Goal: Task Accomplishment & Management: Use online tool/utility

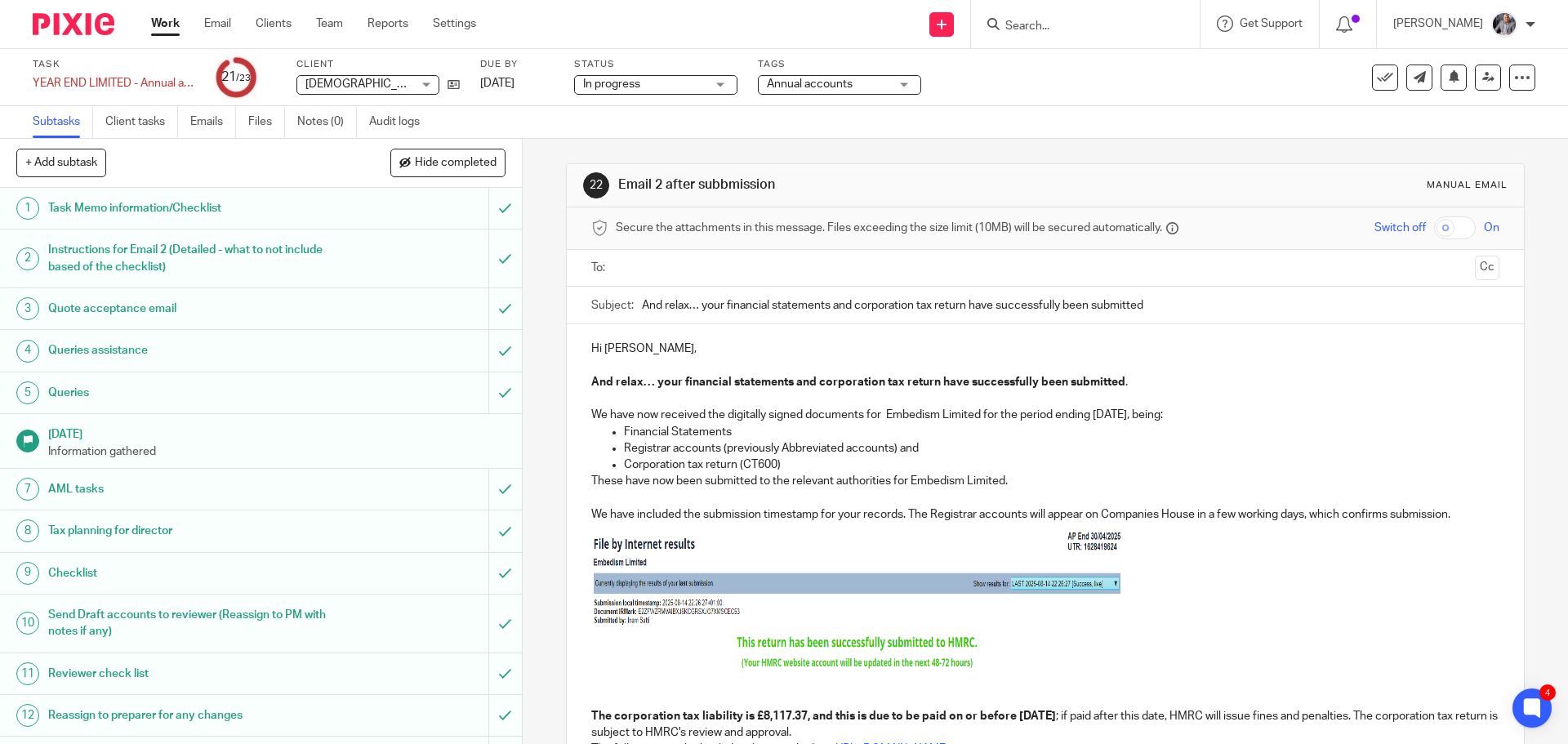
click at [711, 270] on input "text" at bounding box center [1045, 268] width 846 height 19
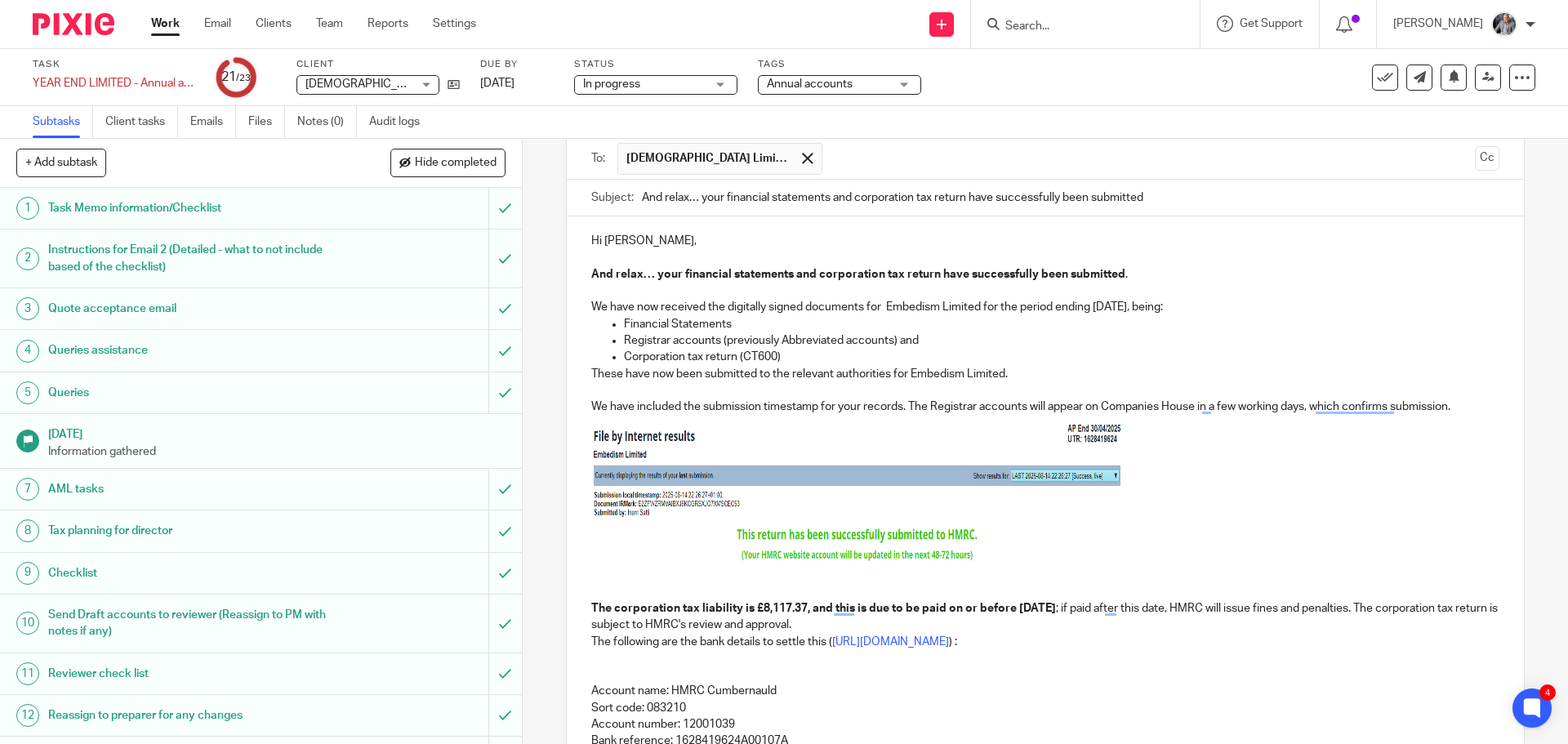
scroll to position [82, 0]
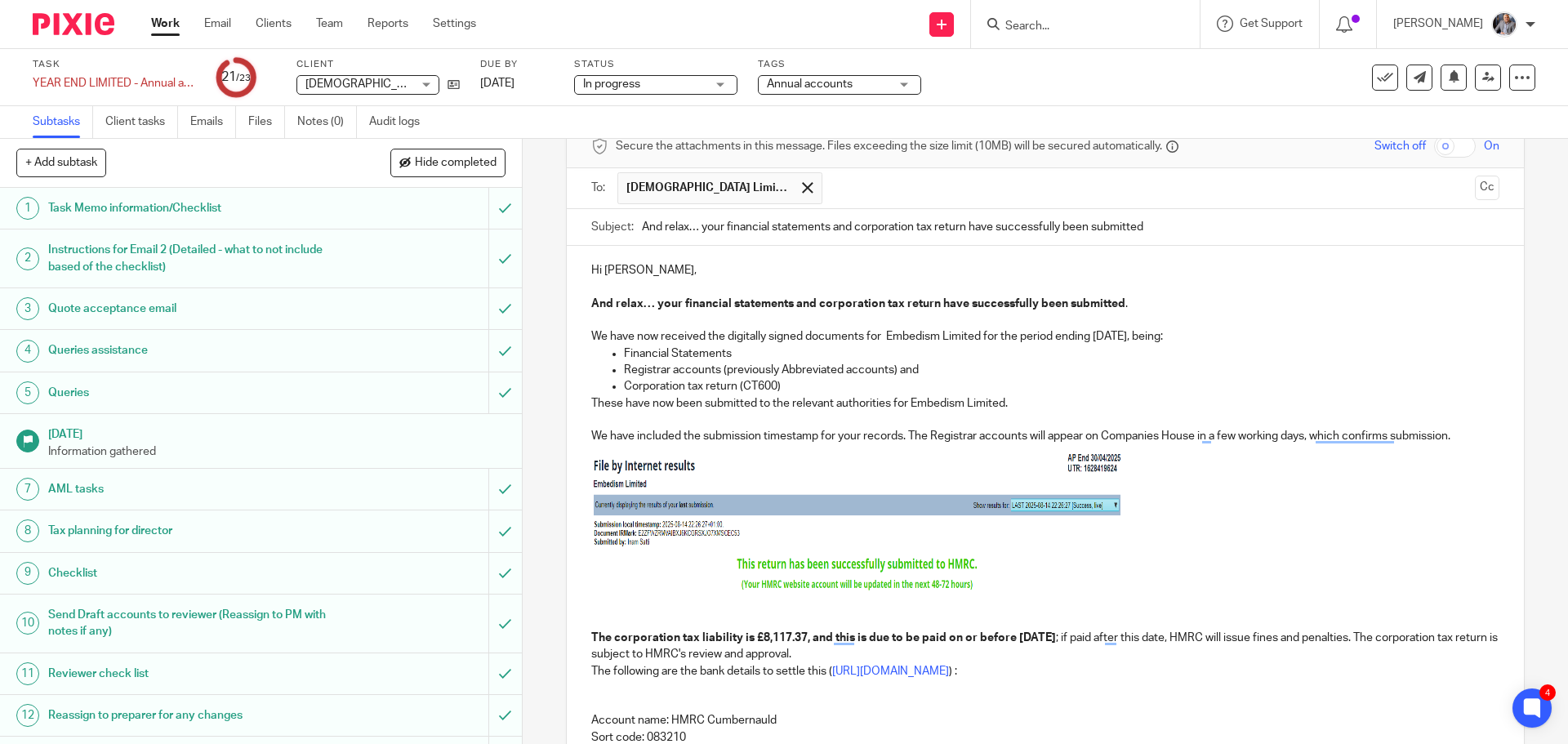
click at [638, 272] on p "Hi Nathan," at bounding box center [1046, 270] width 908 height 17
click at [838, 194] on input "text" at bounding box center [1150, 189] width 638 height 32
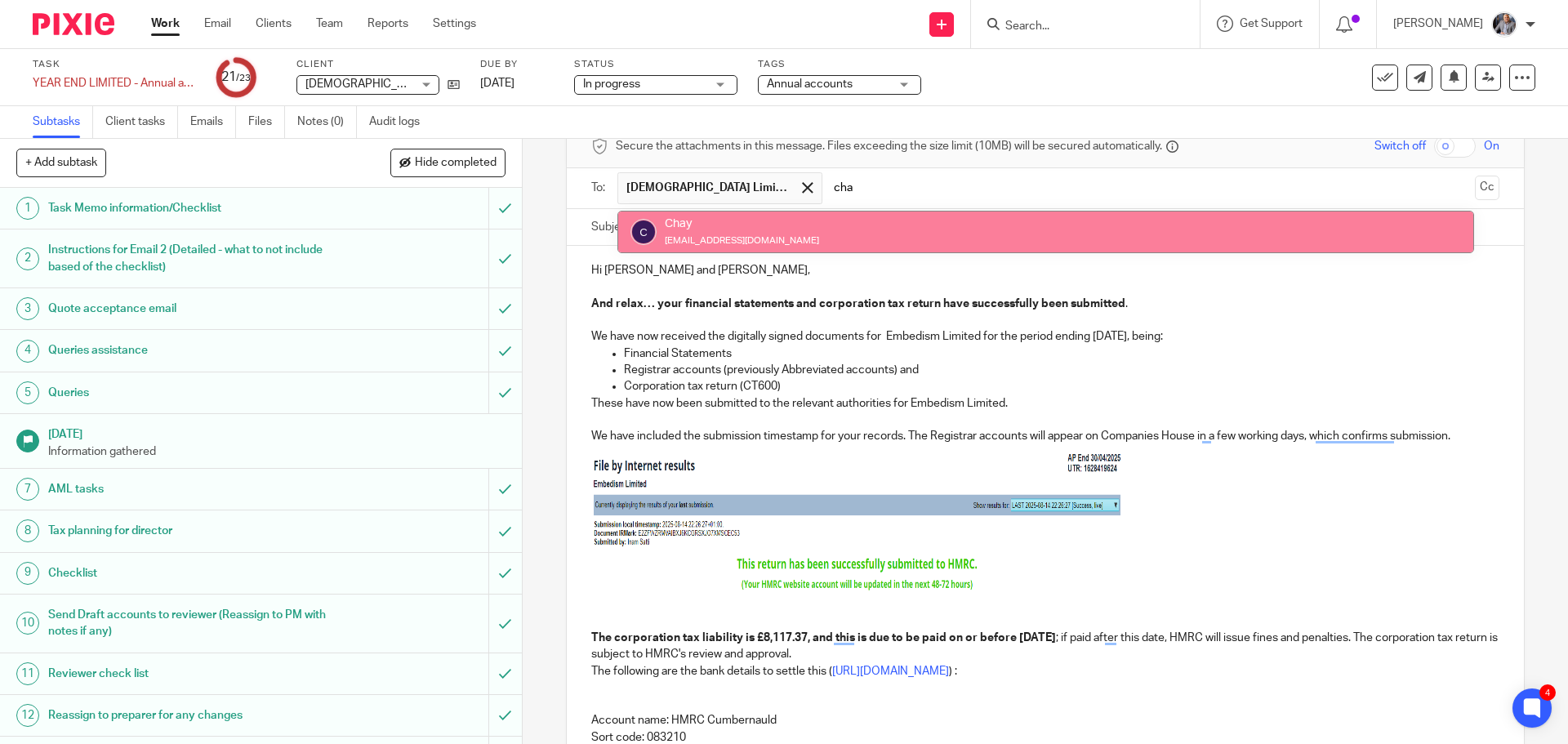
type input "cha"
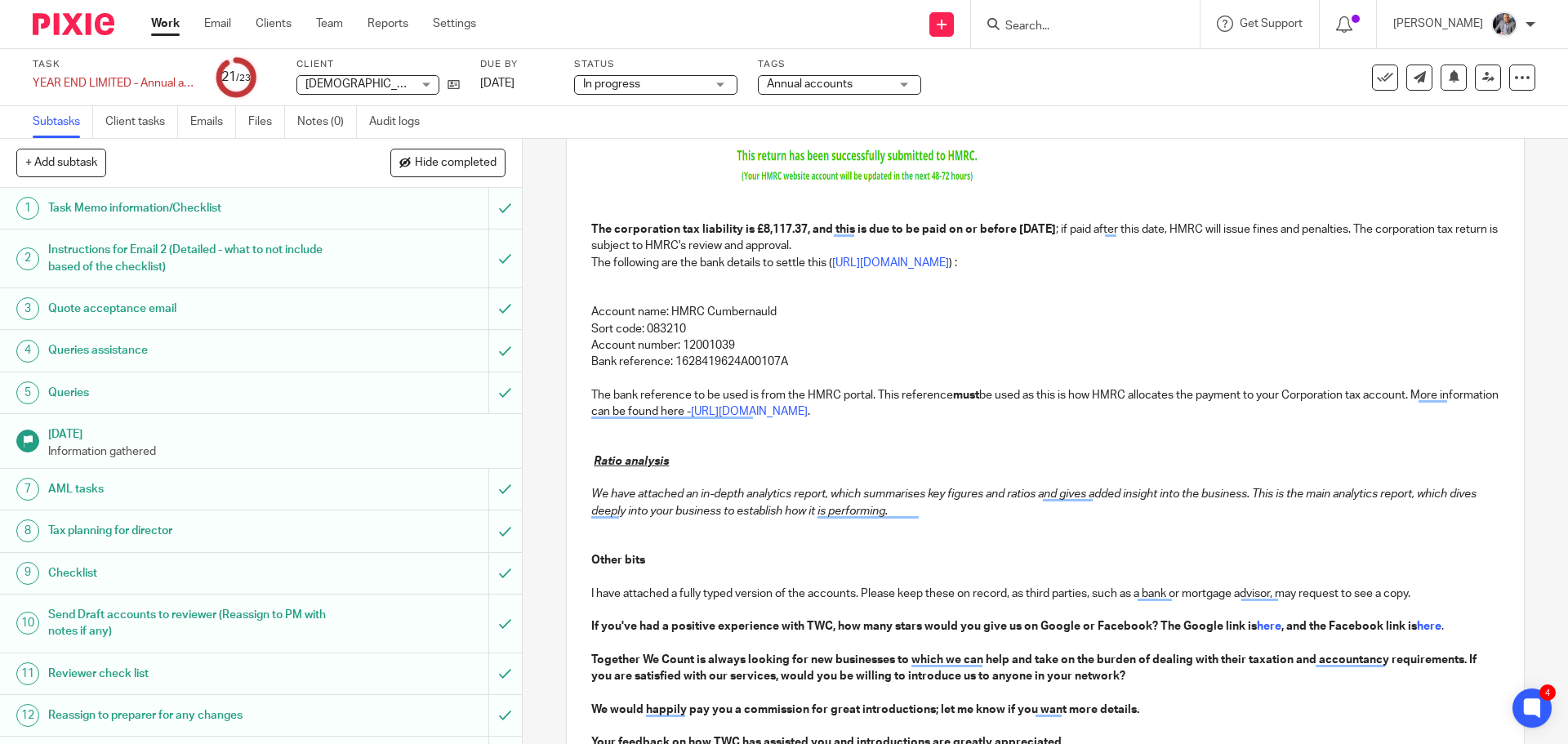
scroll to position [788, 0]
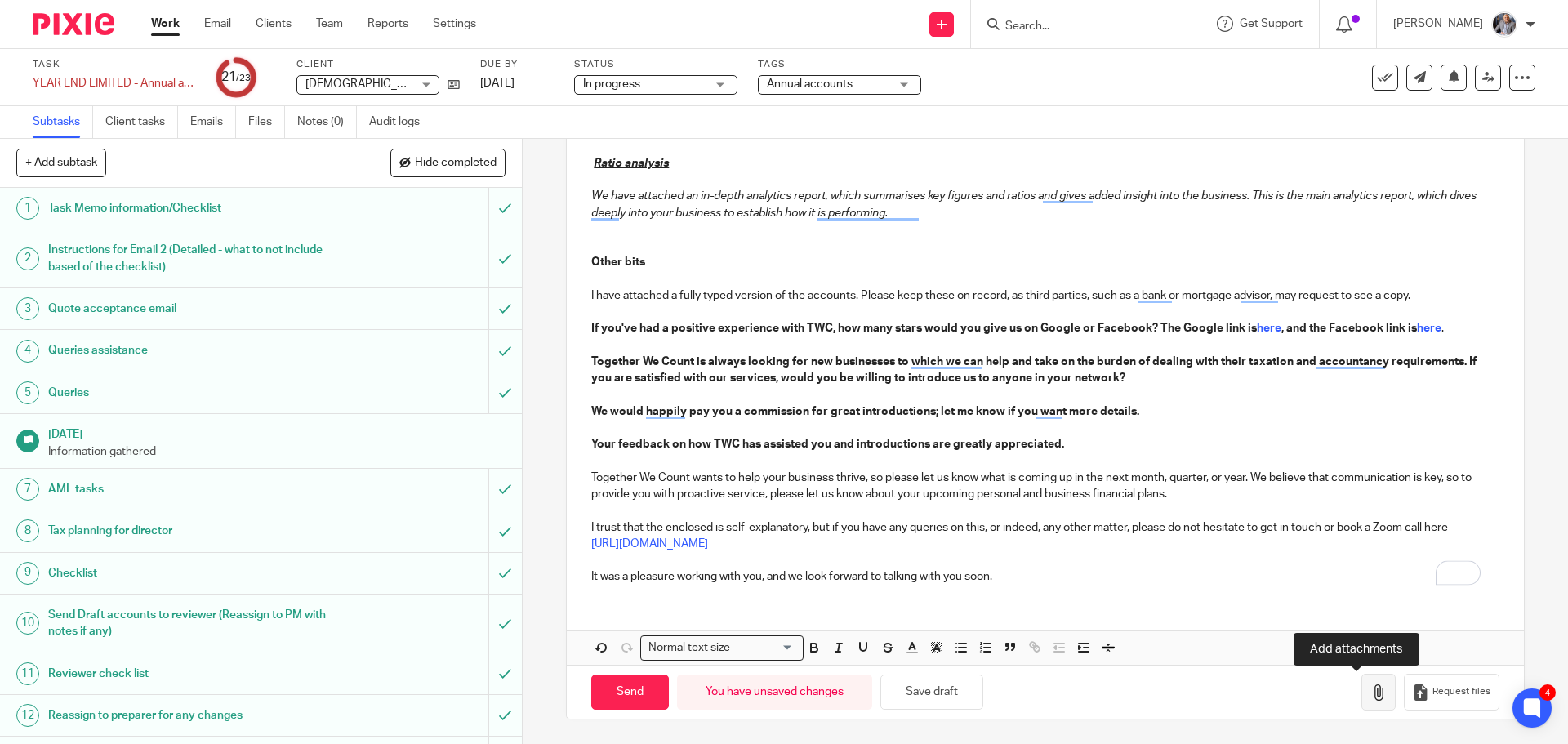
click at [1367, 686] on button "button" at bounding box center [1379, 692] width 34 height 37
click at [1371, 693] on icon "button" at bounding box center [1379, 692] width 17 height 17
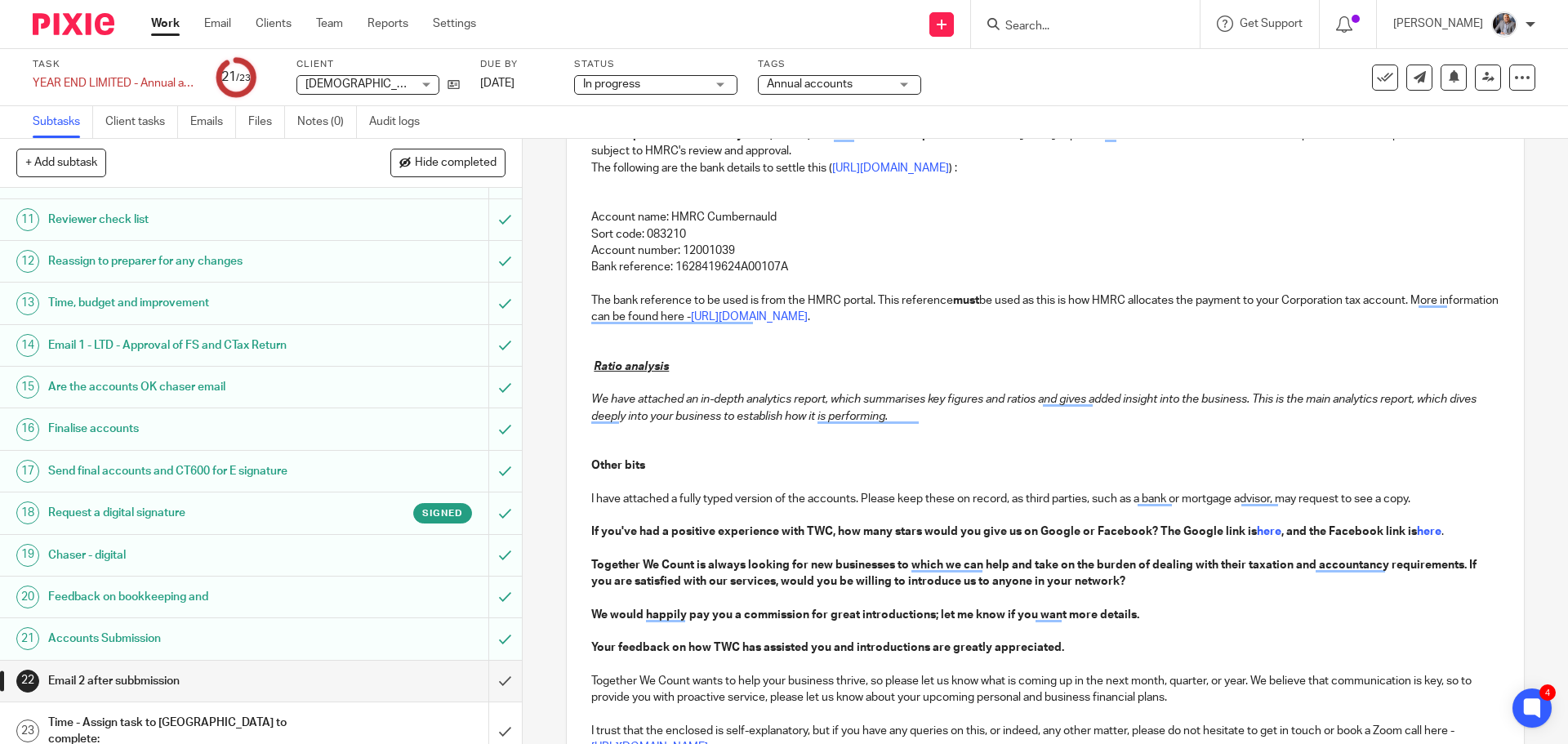
scroll to position [880, 0]
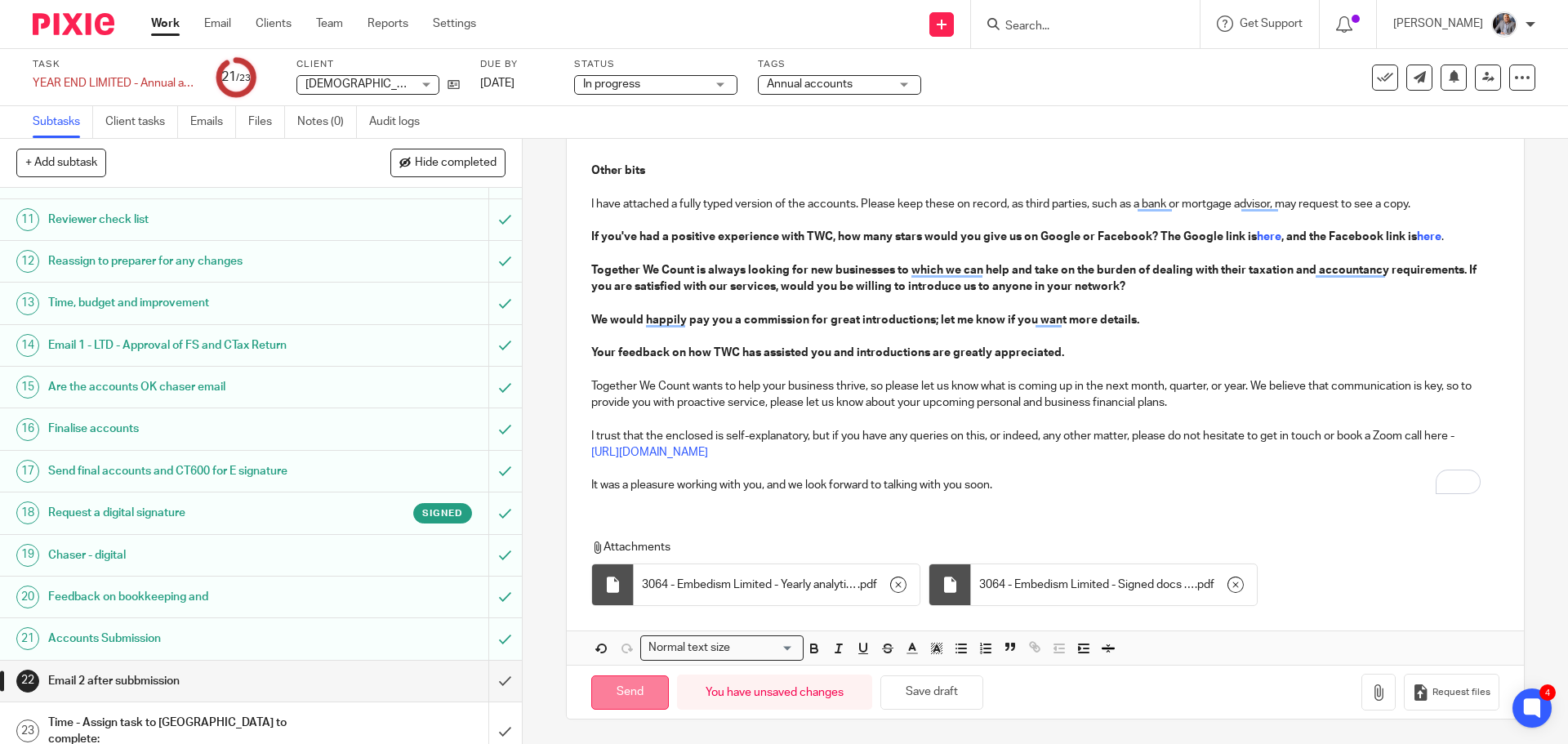
click at [623, 697] on input "Send" at bounding box center [630, 693] width 78 height 35
type input "Sent"
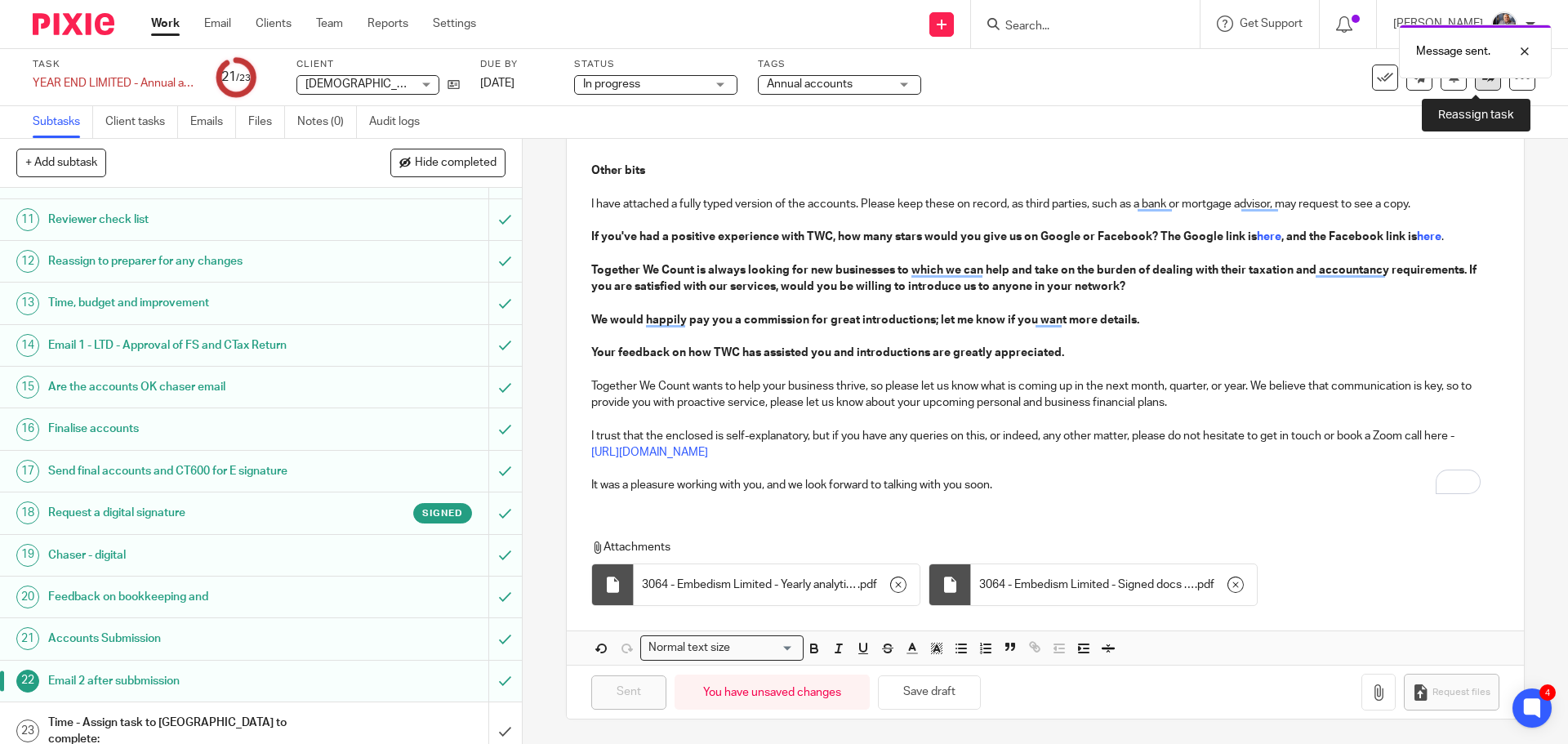
click at [1476, 86] on link at bounding box center [1488, 77] width 26 height 26
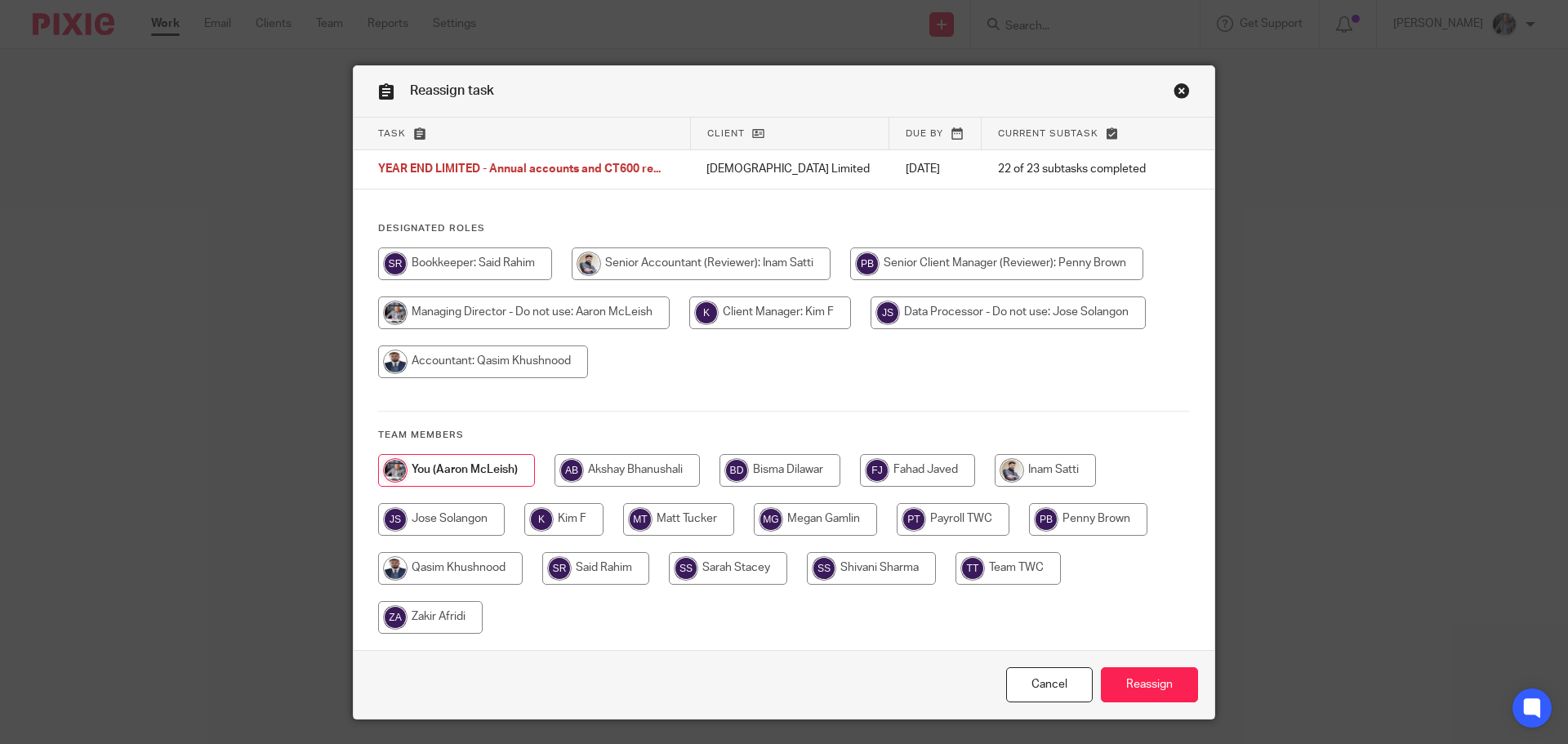
click at [776, 468] on input "radio" at bounding box center [779, 470] width 121 height 33
radio input "true"
click at [1171, 685] on input "Reassign" at bounding box center [1150, 685] width 97 height 35
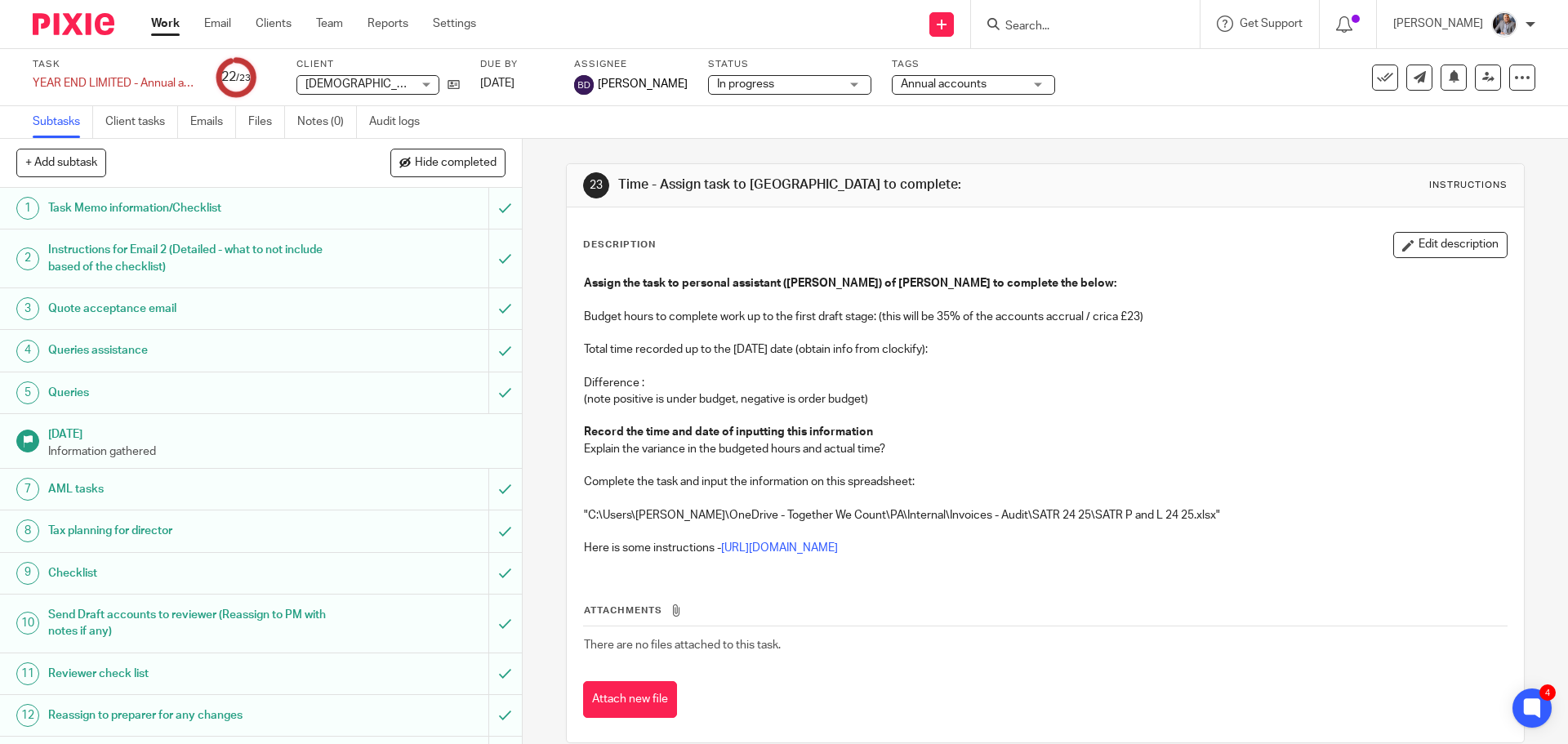
click at [1104, 30] on input "Search" at bounding box center [1077, 27] width 147 height 15
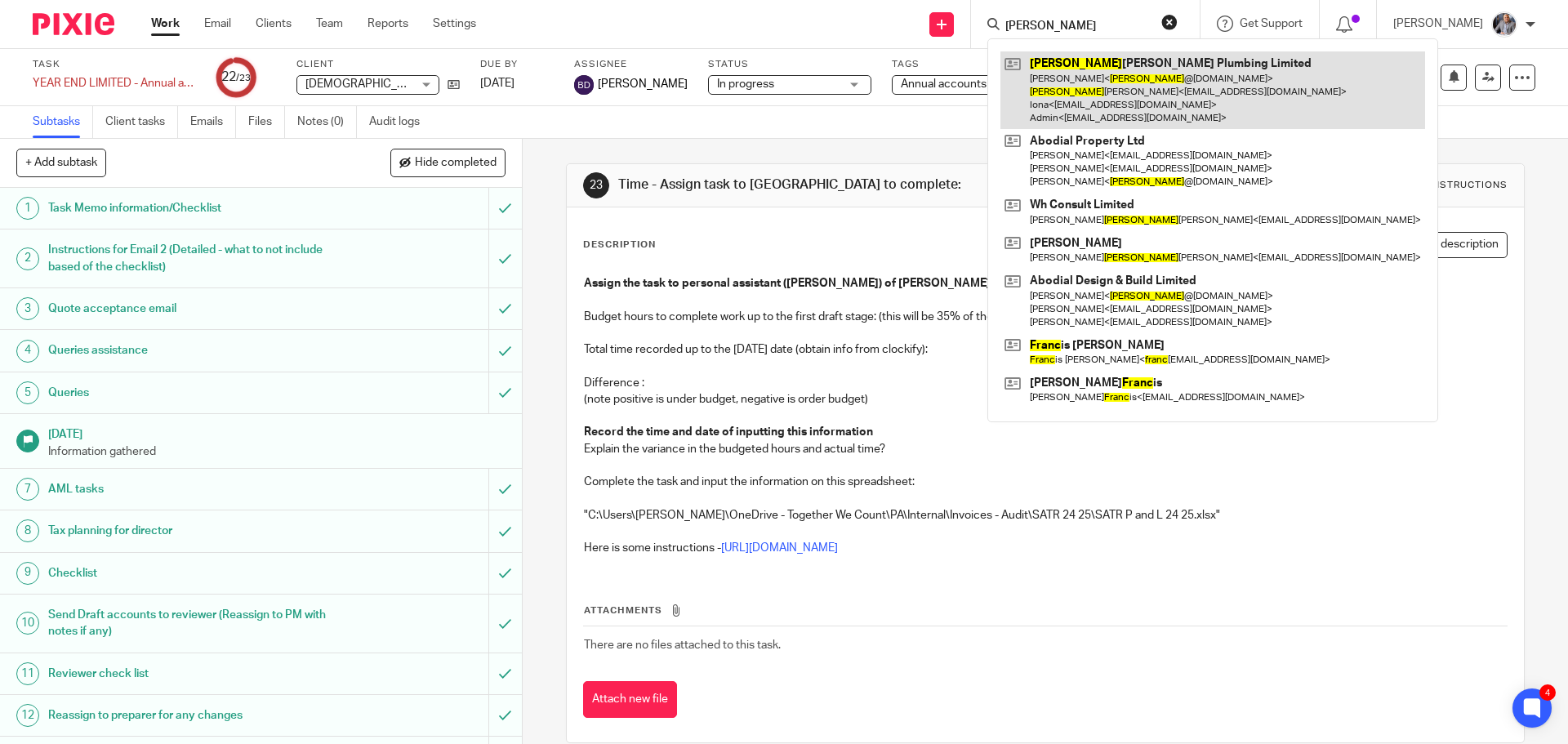
type input "frank"
click at [1086, 79] on link at bounding box center [1213, 90] width 425 height 78
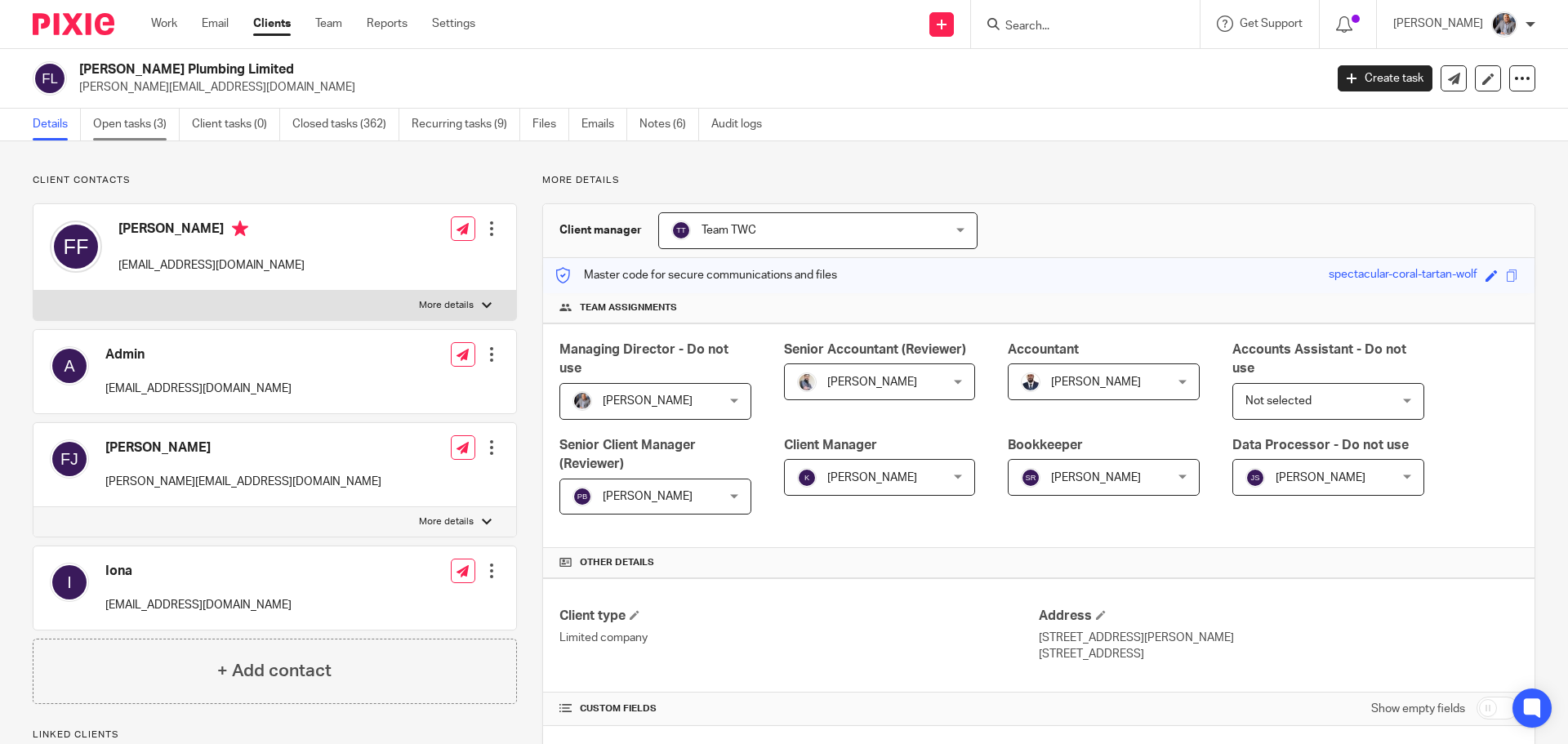
click at [118, 127] on link "Open tasks (3)" at bounding box center [137, 124] width 87 height 32
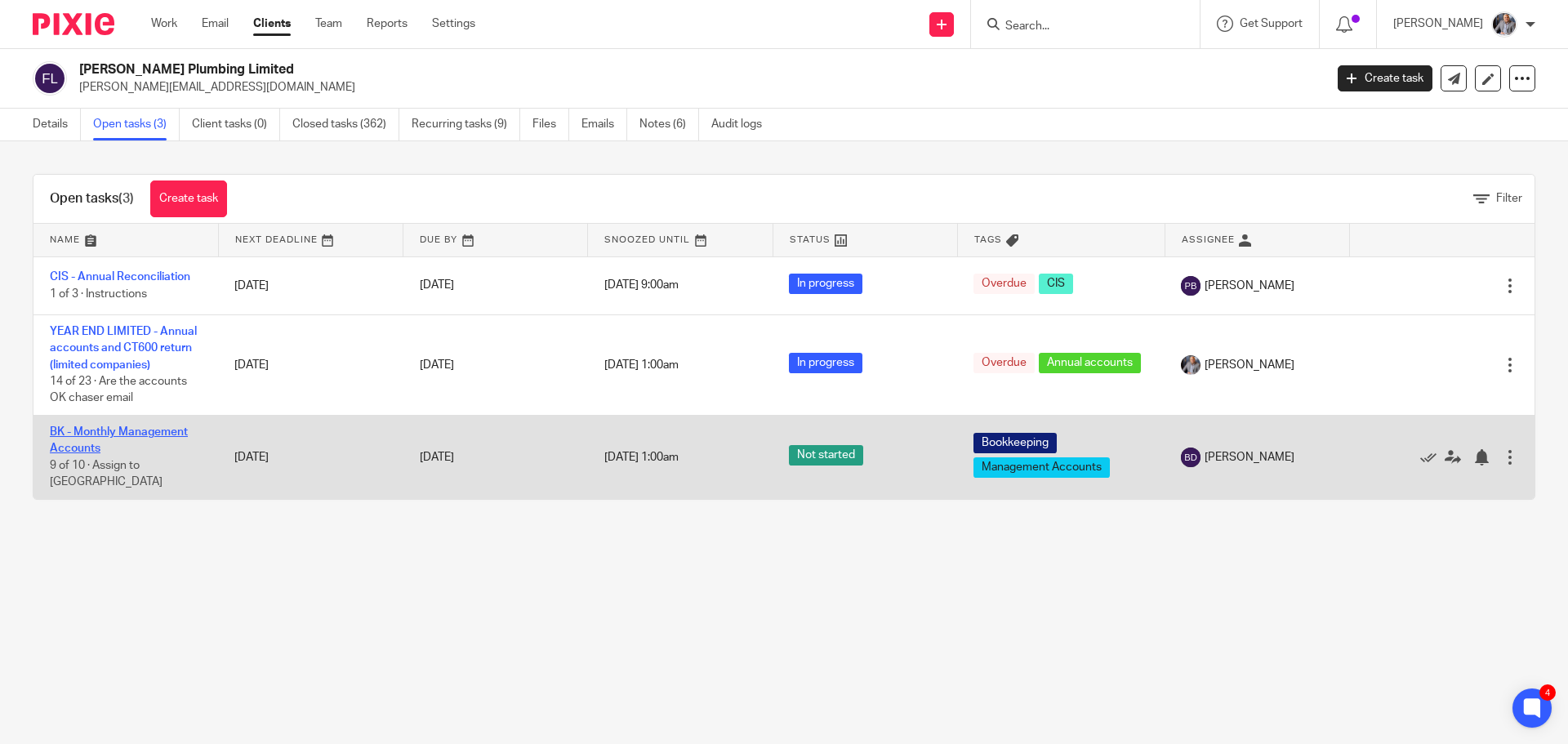
click at [103, 435] on link "BK - Monthly Management Accounts" at bounding box center [118, 440] width 138 height 28
